Goal: Navigation & Orientation: Find specific page/section

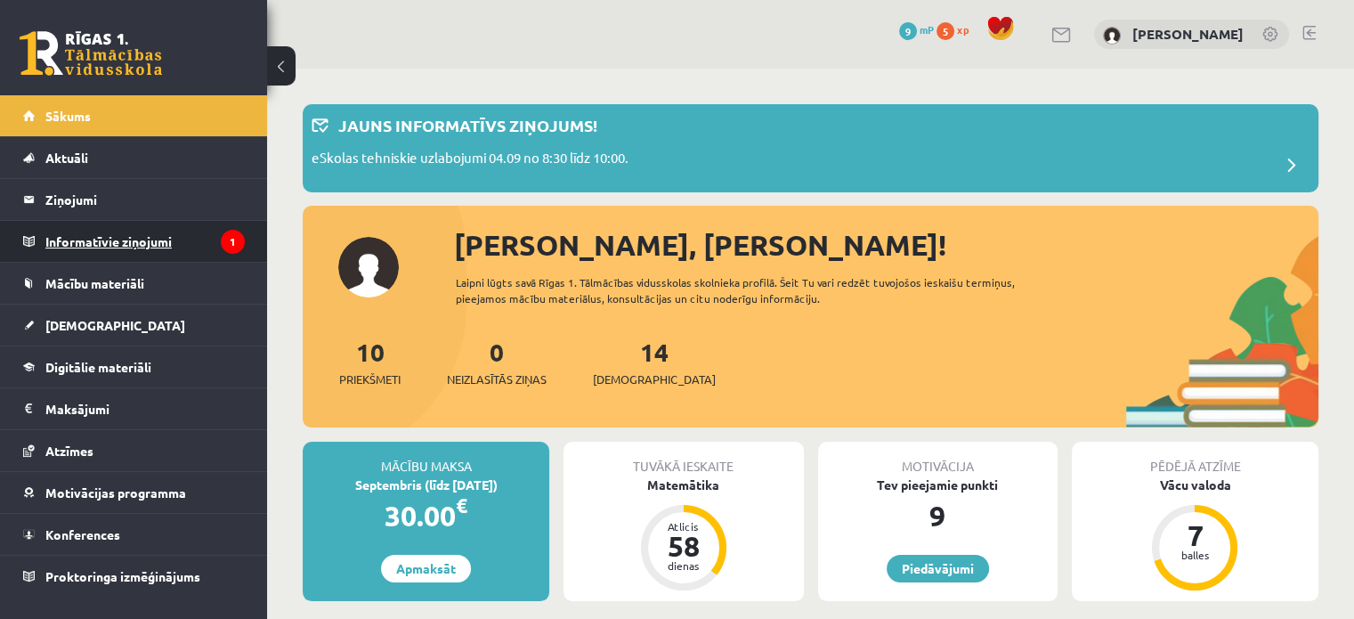
click at [185, 249] on legend "Informatīvie ziņojumi 1" at bounding box center [144, 241] width 199 height 41
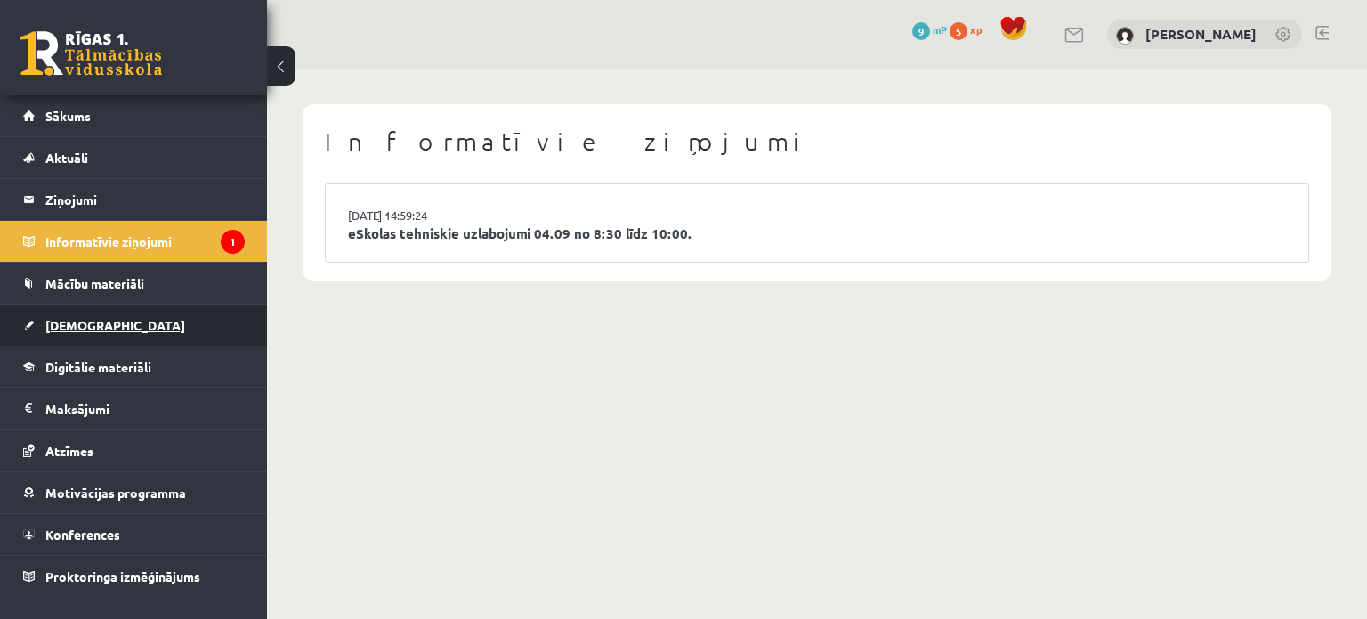
click at [108, 317] on link "[DEMOGRAPHIC_DATA]" at bounding box center [134, 324] width 222 height 41
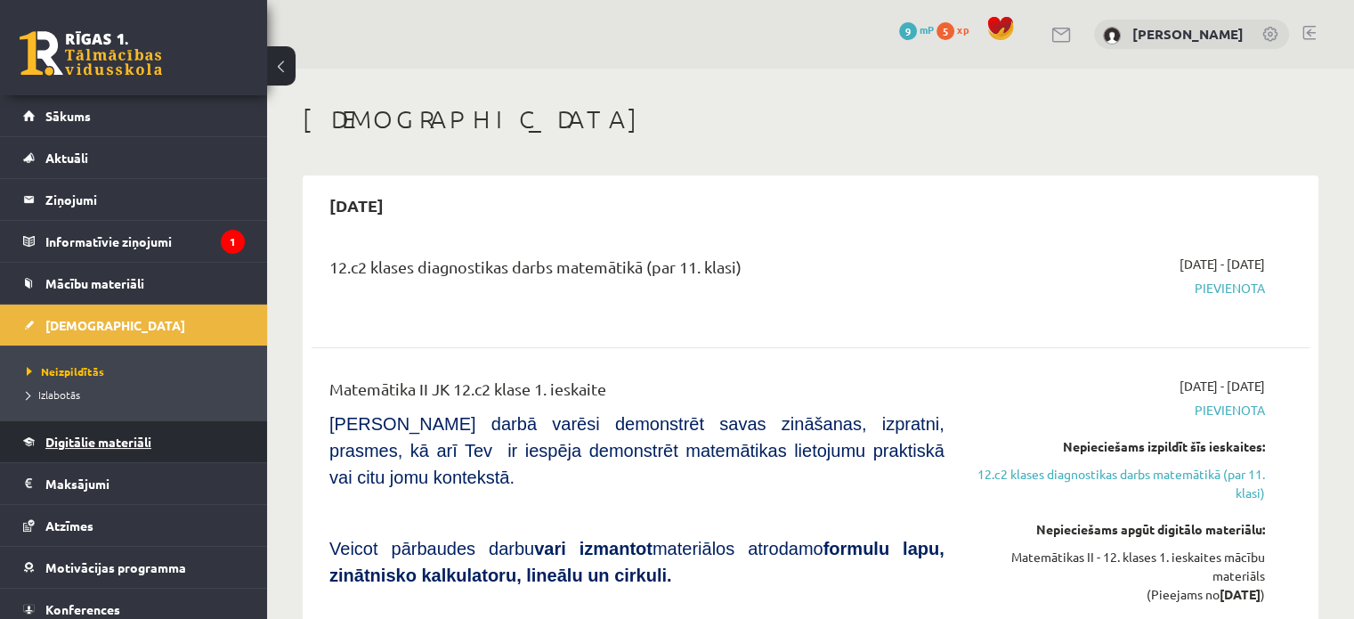
click at [139, 444] on span "Digitālie materiāli" at bounding box center [98, 442] width 106 height 16
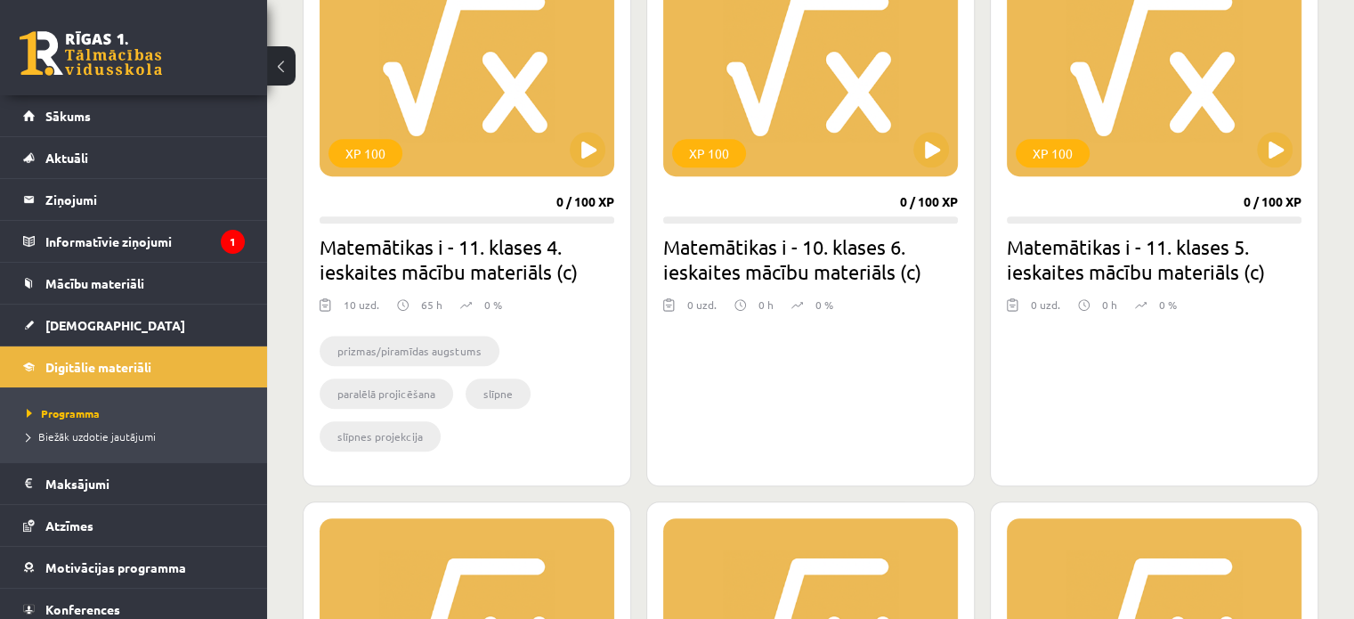
scroll to position [1136, 0]
